Goal: Navigation & Orientation: Find specific page/section

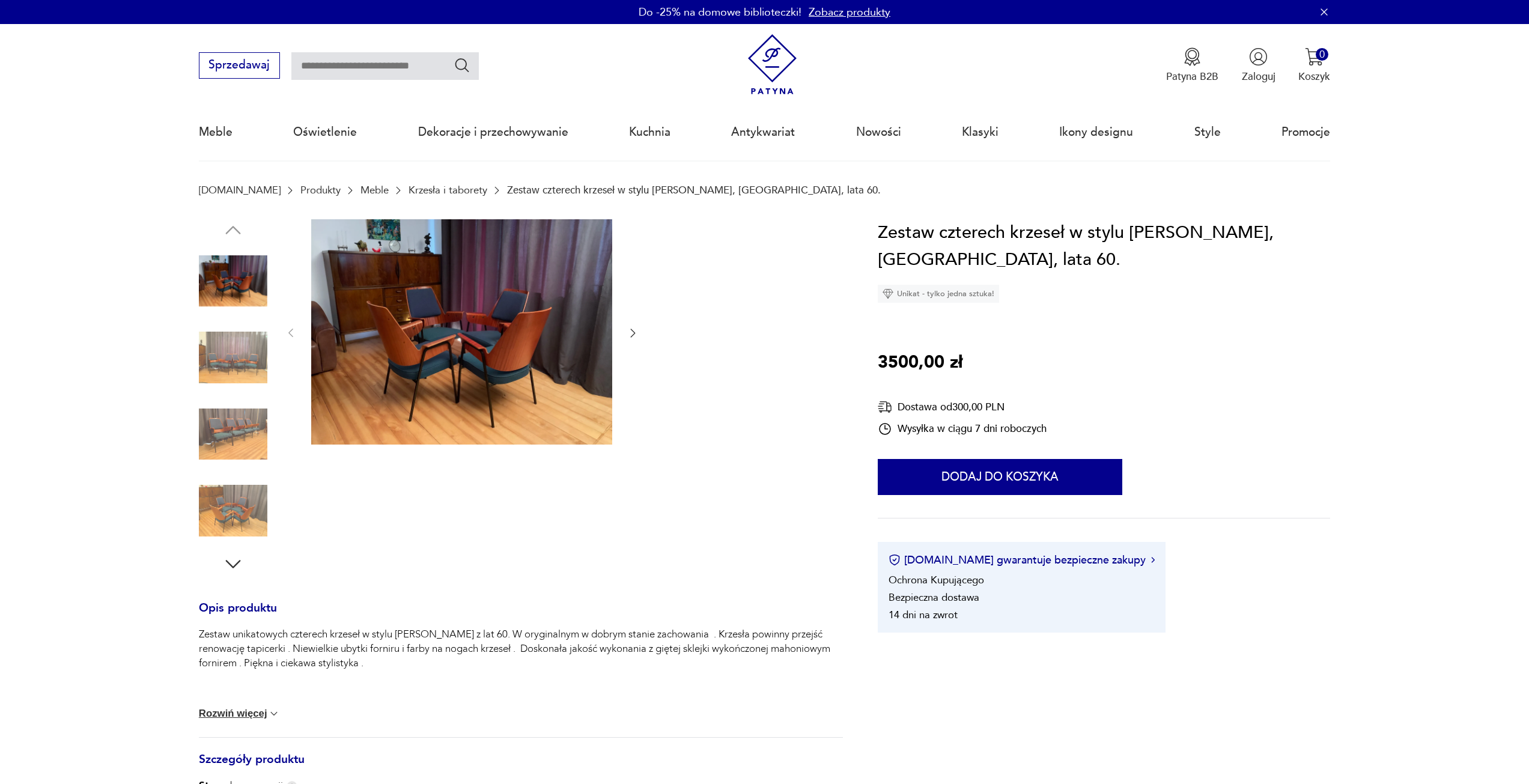
click at [634, 331] on icon "button" at bounding box center [632, 332] width 12 height 12
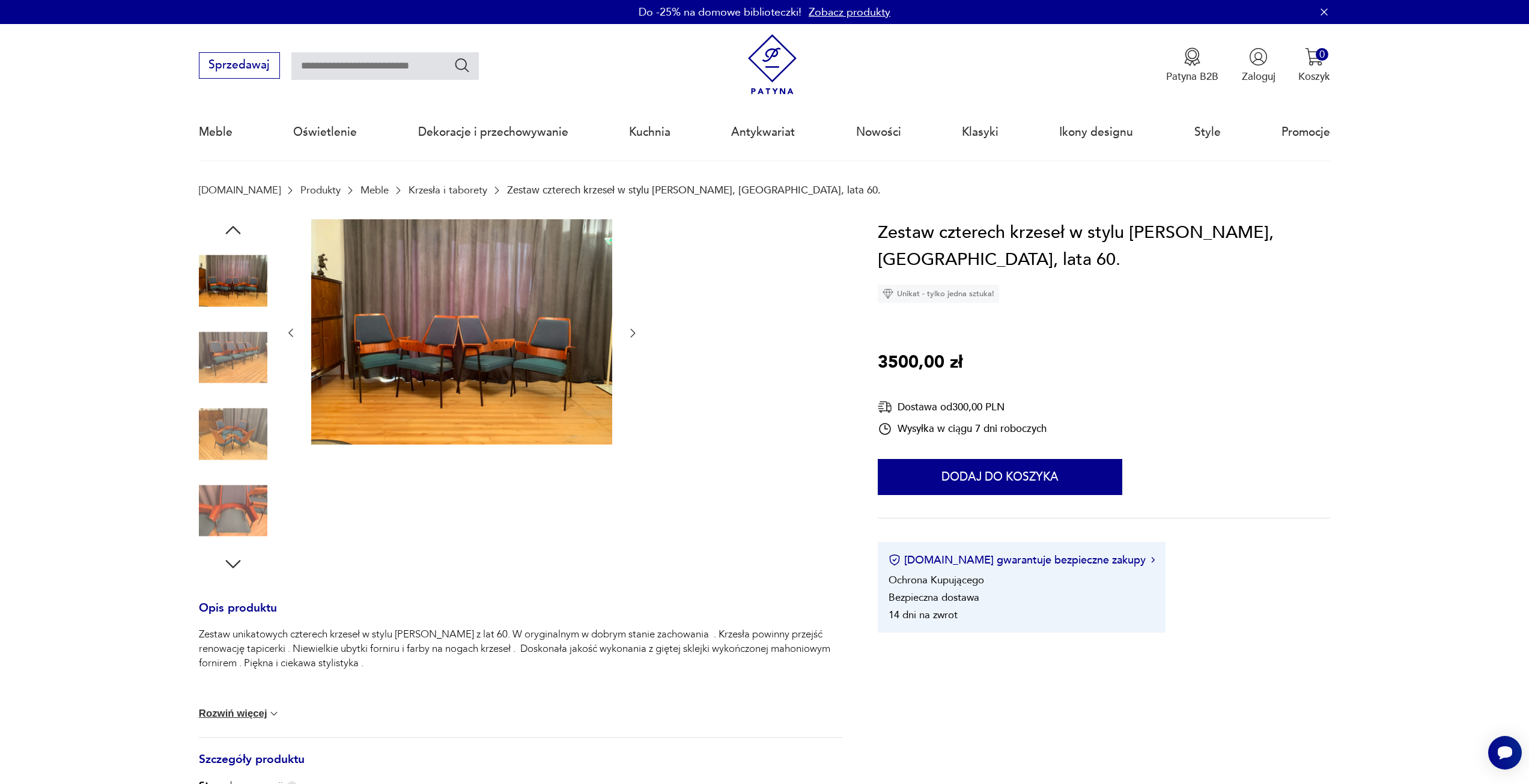
click at [634, 331] on icon "button" at bounding box center [632, 332] width 12 height 12
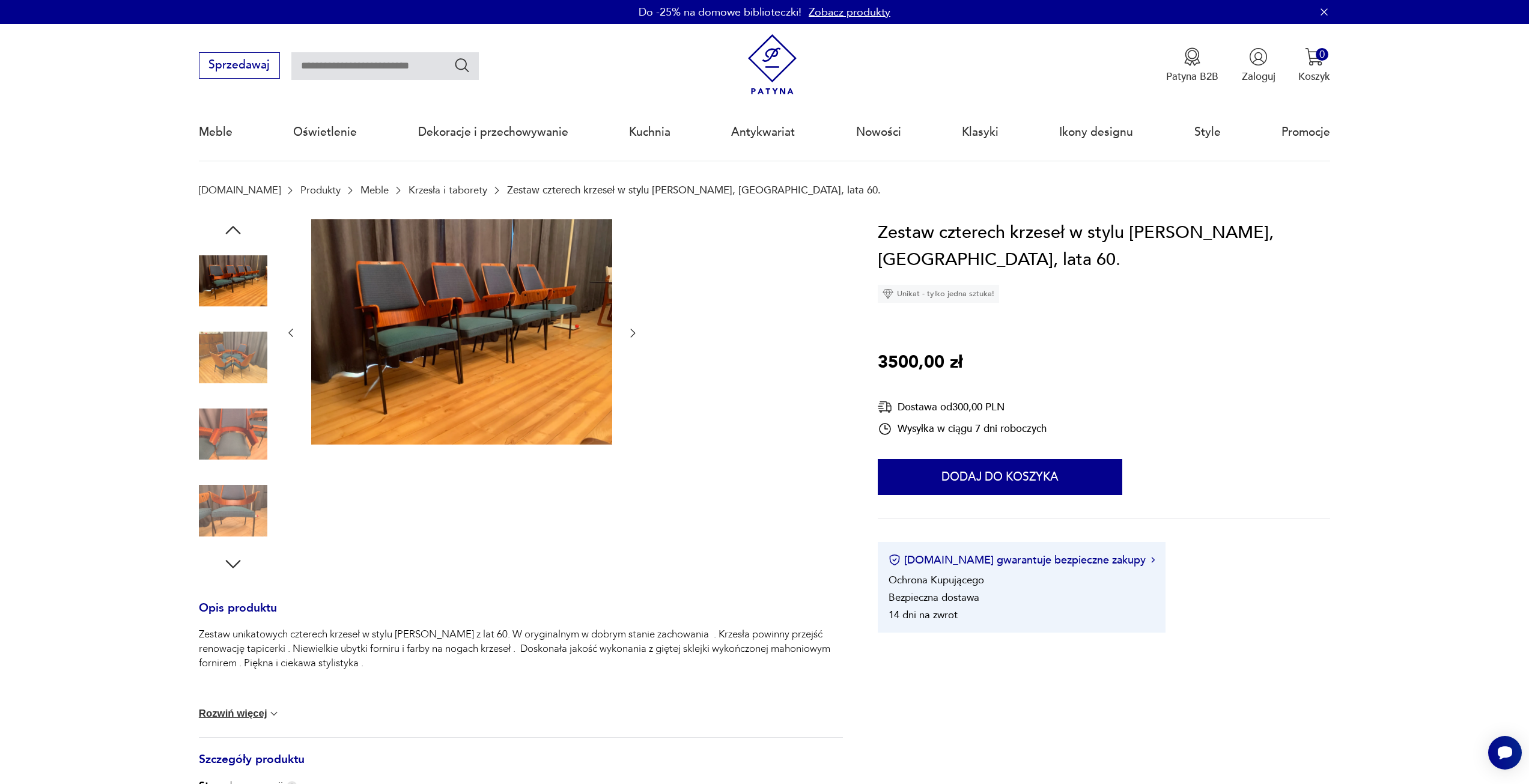
click at [634, 331] on icon "button" at bounding box center [632, 332] width 12 height 12
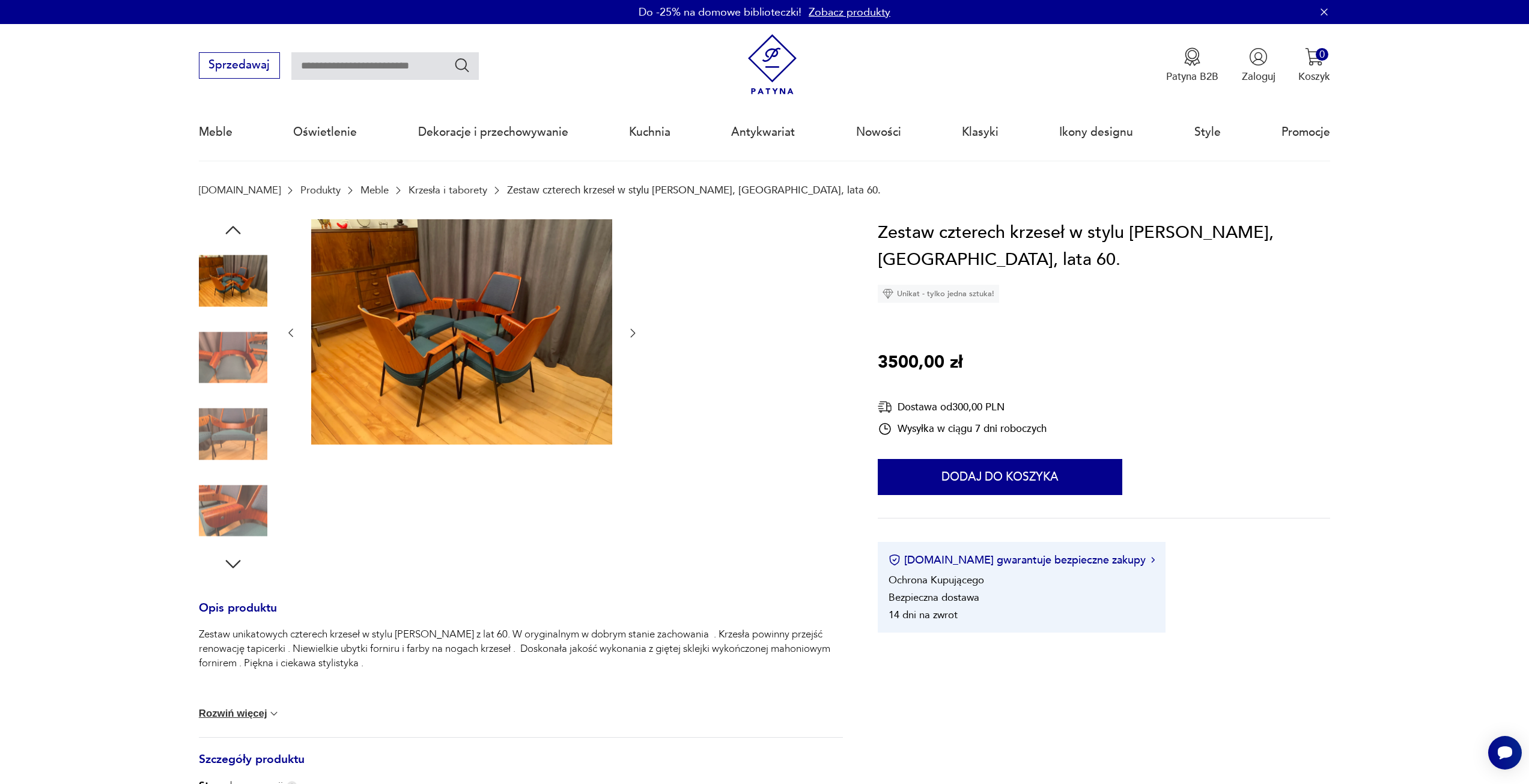
click at [634, 331] on icon "button" at bounding box center [632, 332] width 12 height 12
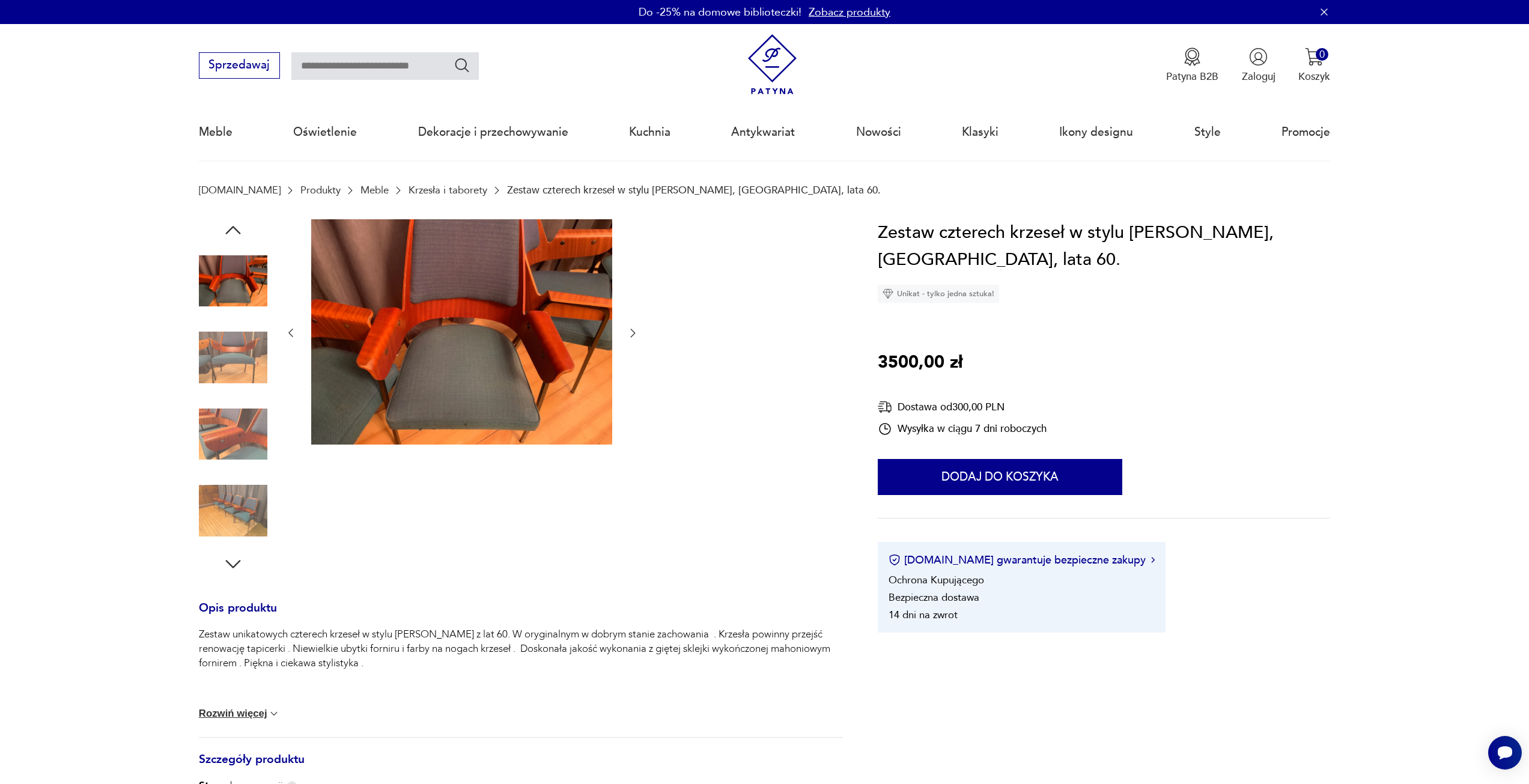
click at [634, 331] on icon "button" at bounding box center [632, 332] width 12 height 12
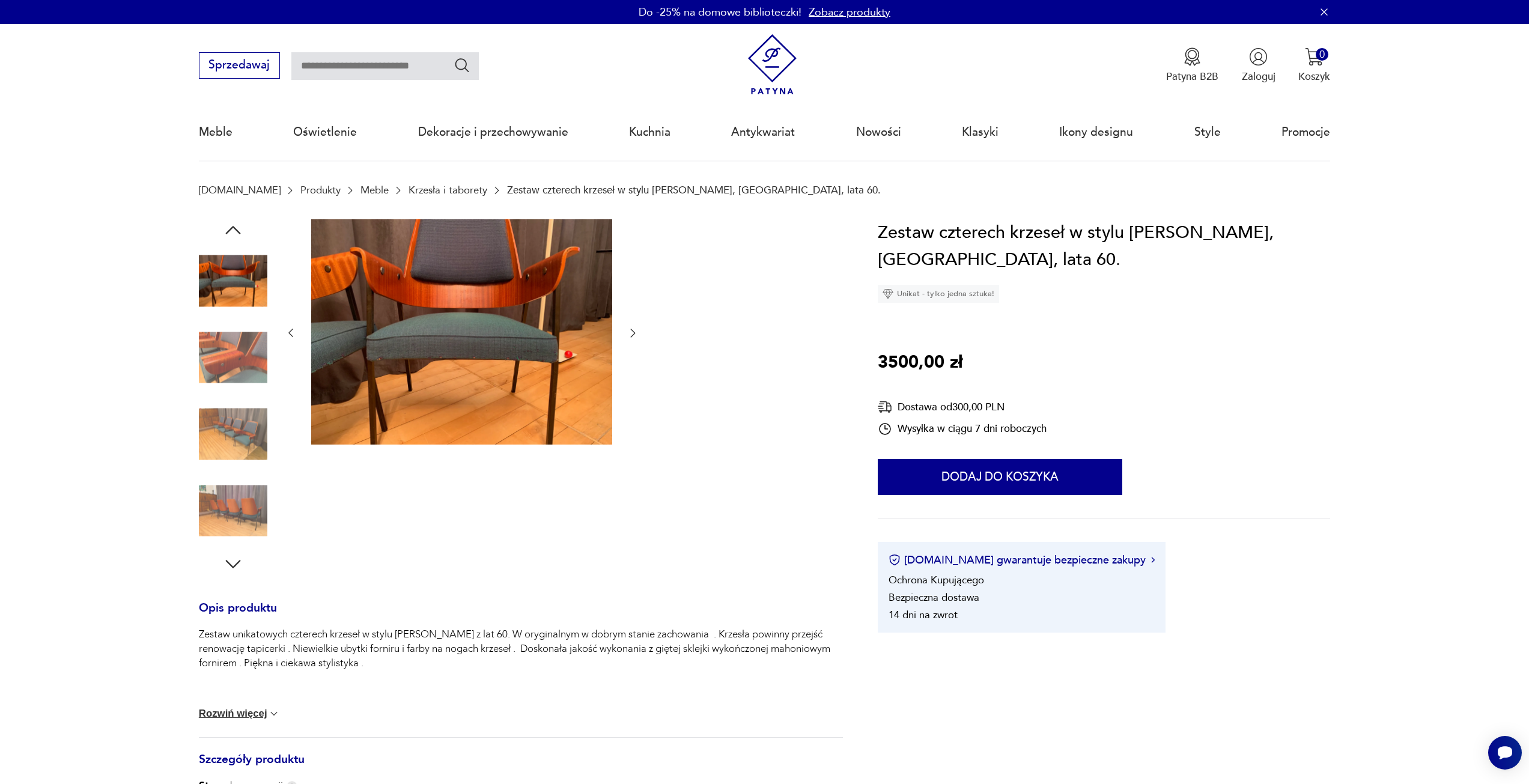
click at [634, 331] on icon "button" at bounding box center [632, 332] width 12 height 12
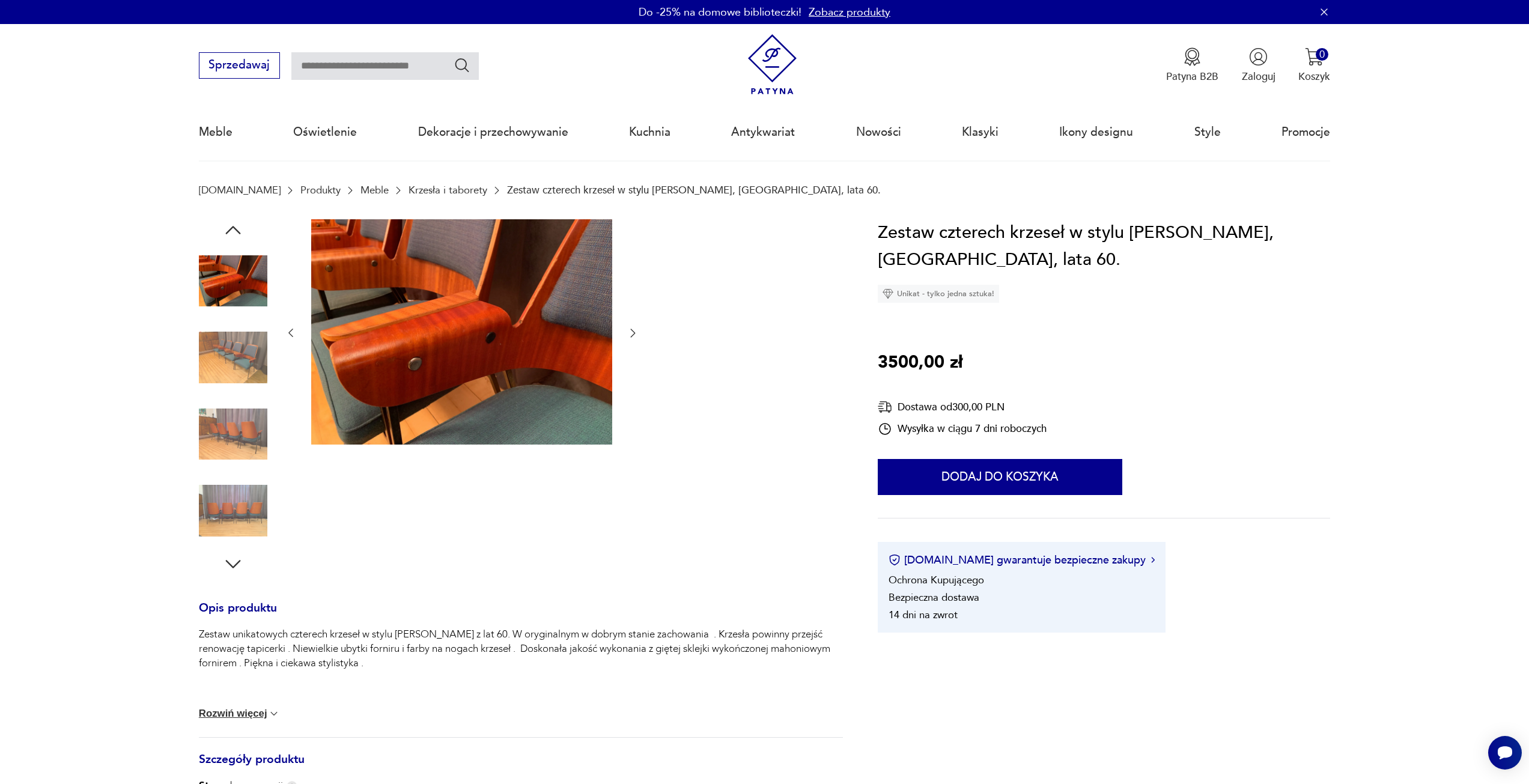
click at [634, 331] on icon "button" at bounding box center [632, 332] width 12 height 12
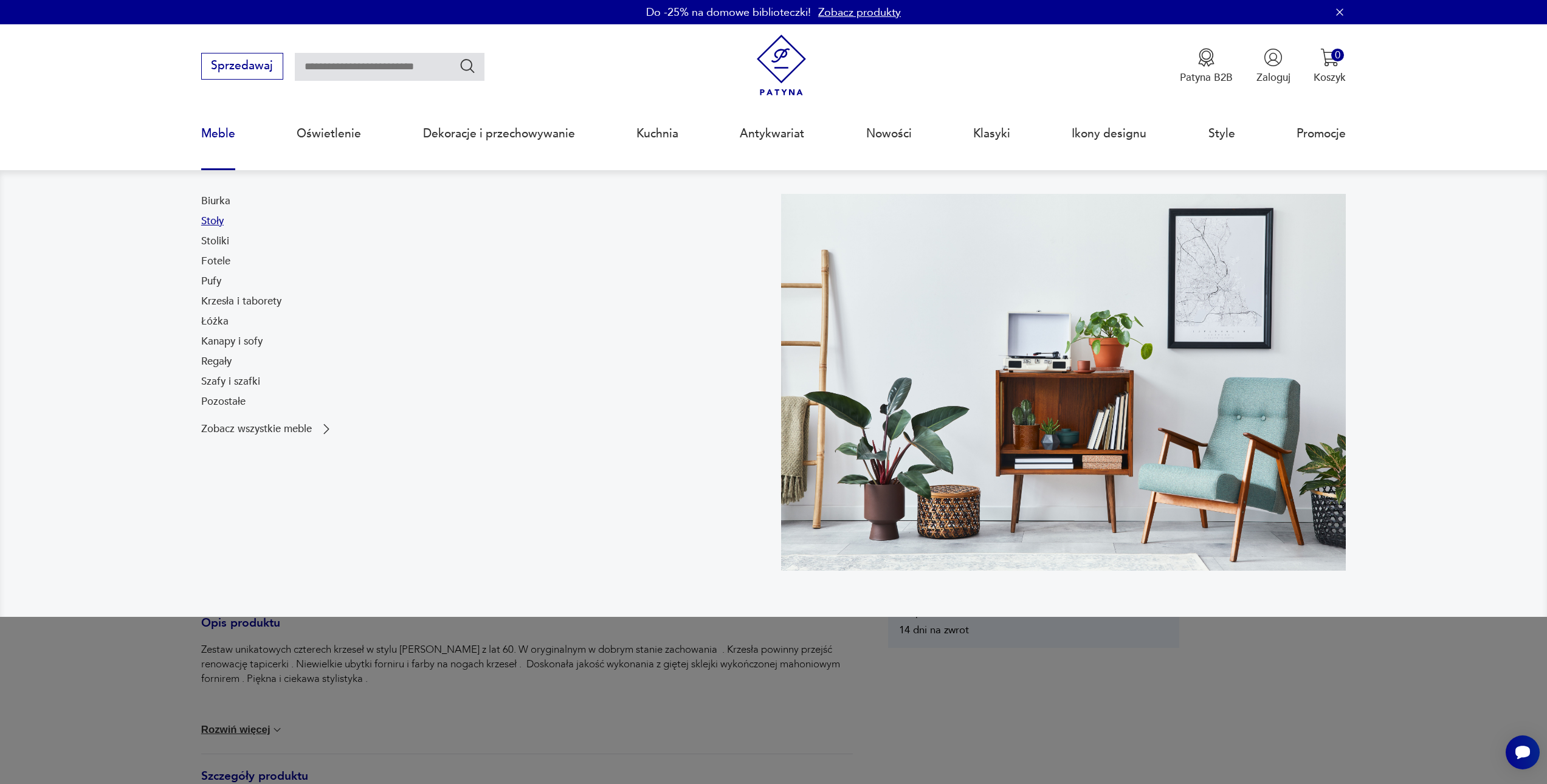
click at [208, 219] on link "Stoły" at bounding box center [212, 221] width 22 height 14
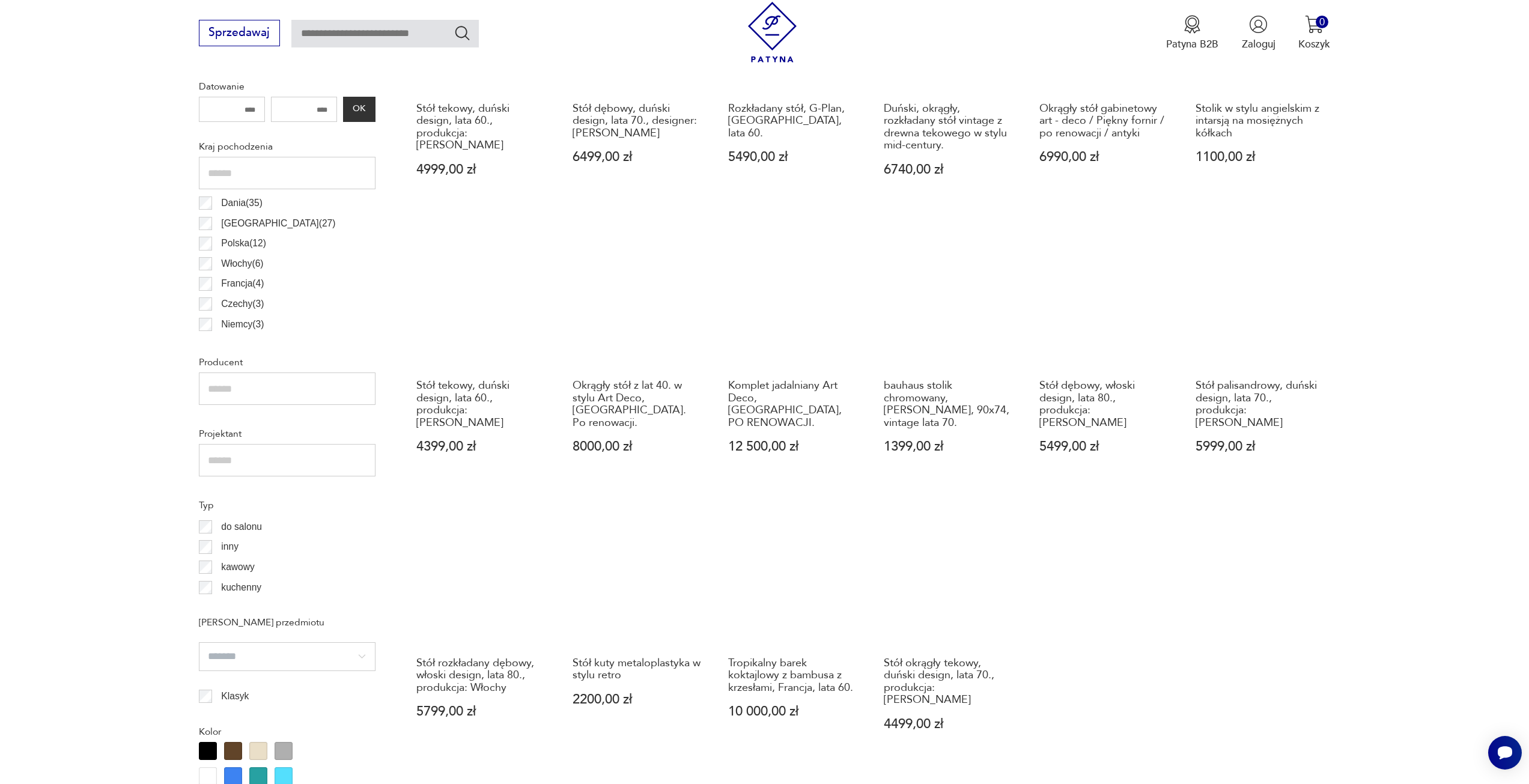
scroll to position [760, 0]
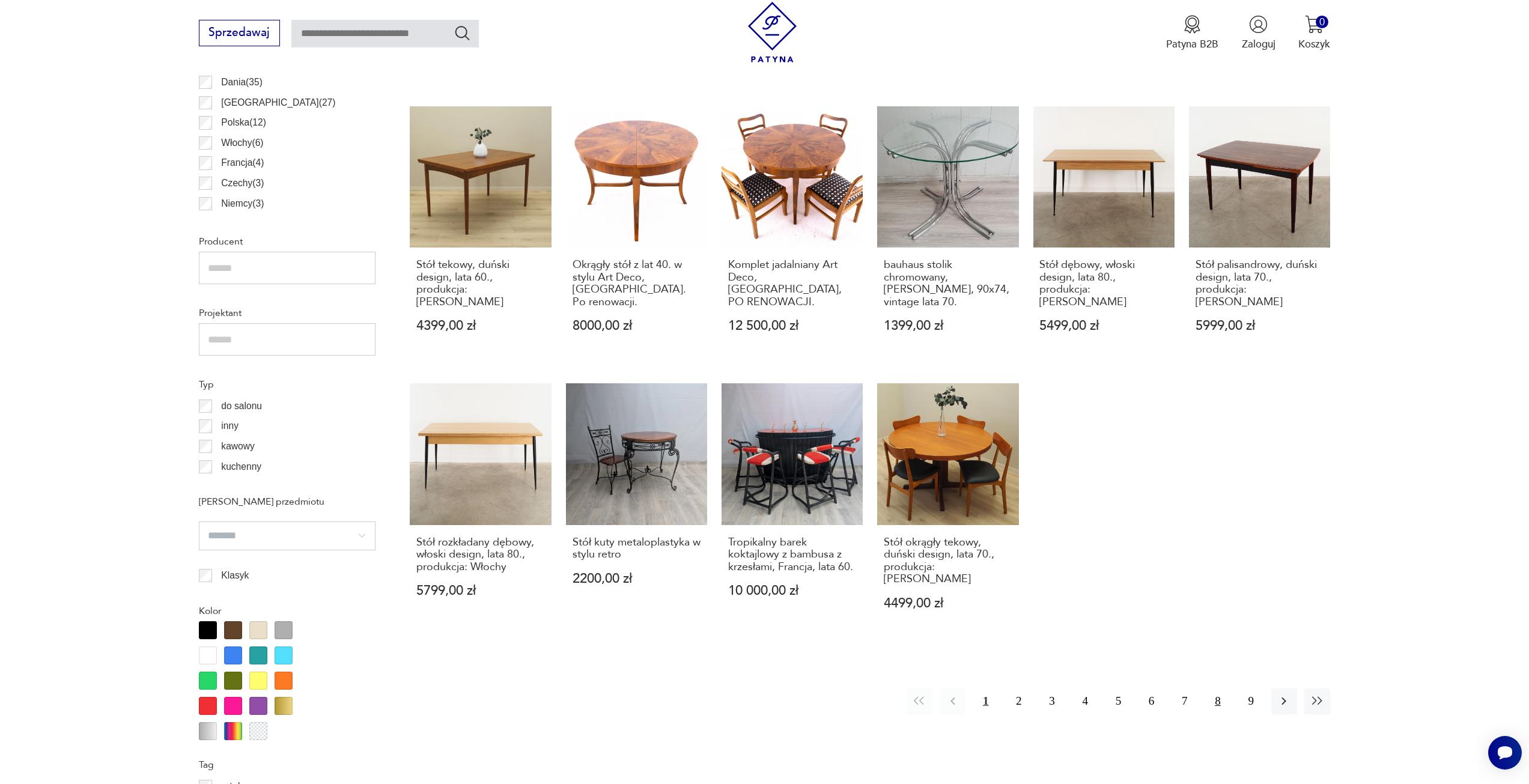
click at [1214, 688] on button "8" at bounding box center [1218, 701] width 26 height 26
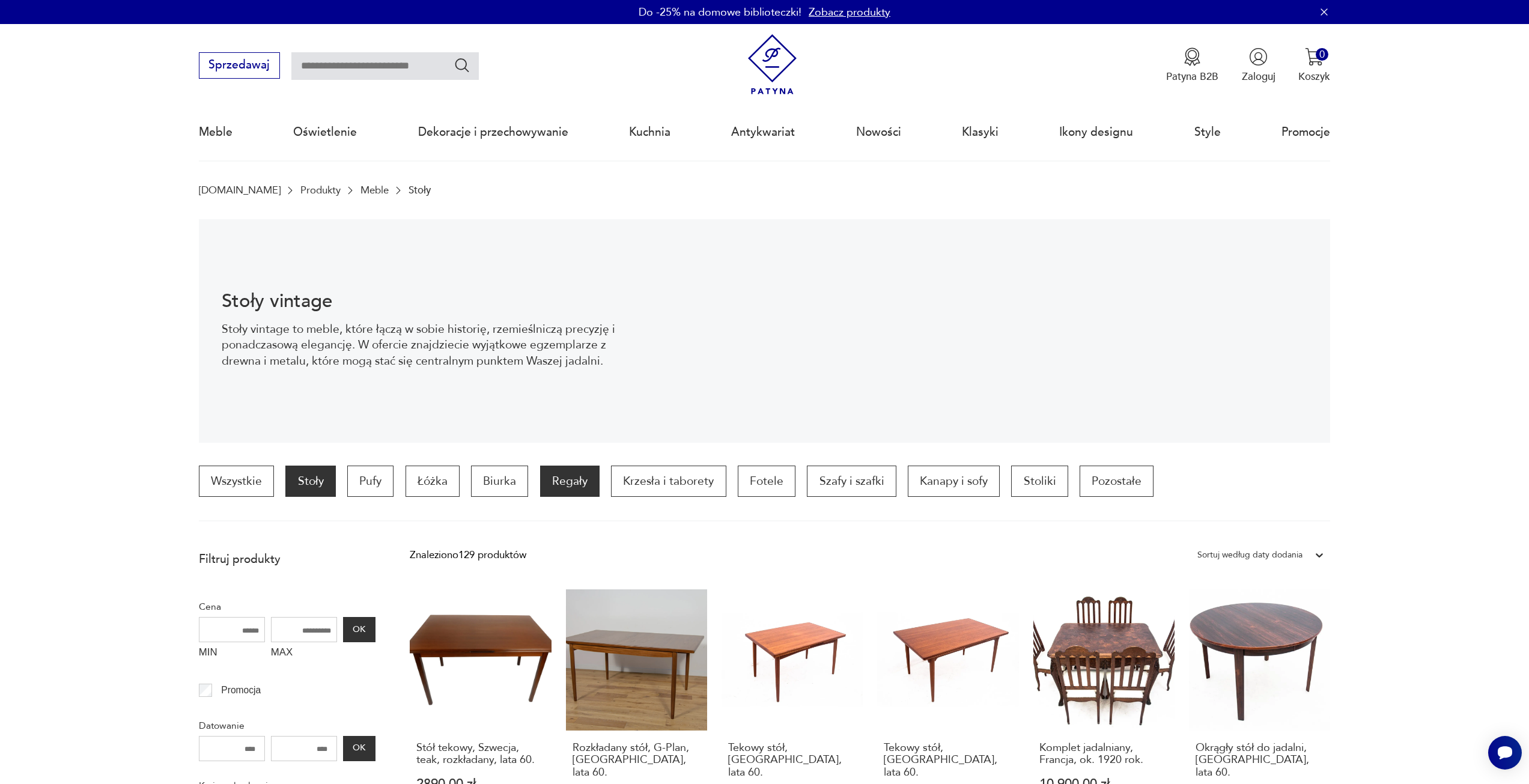
click at [569, 486] on p "Regały" at bounding box center [570, 481] width 60 height 31
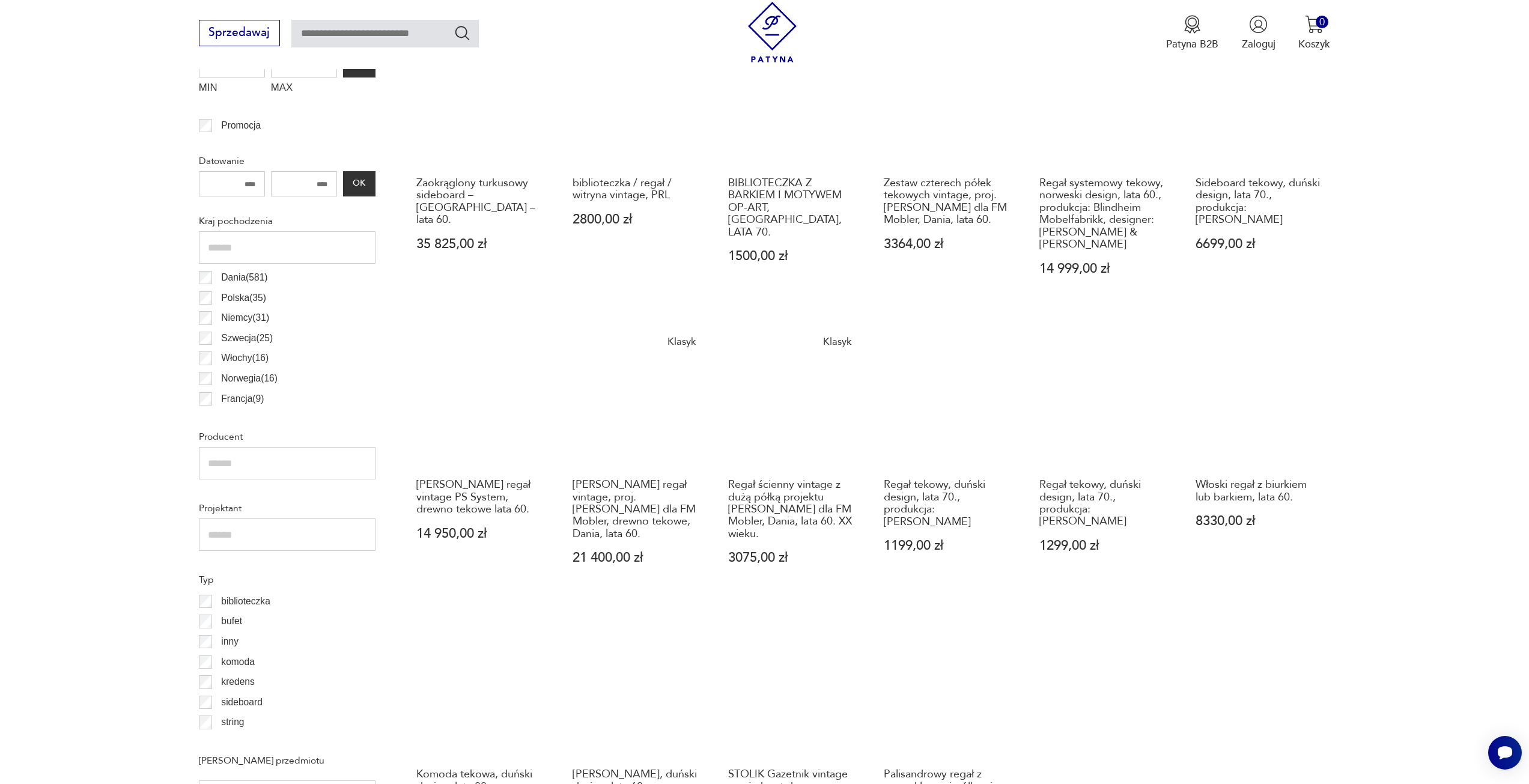
scroll to position [537, 0]
